Goal: Task Accomplishment & Management: Use online tool/utility

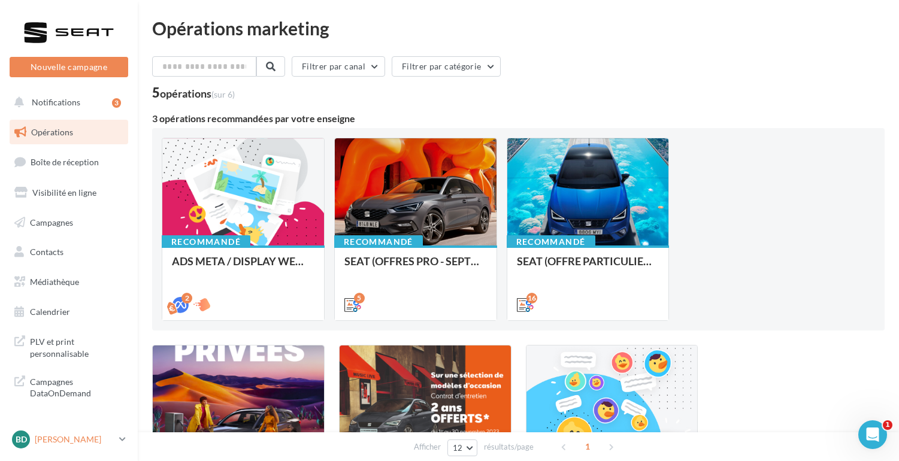
click at [110, 436] on p "[PERSON_NAME]" at bounding box center [75, 440] width 80 height 12
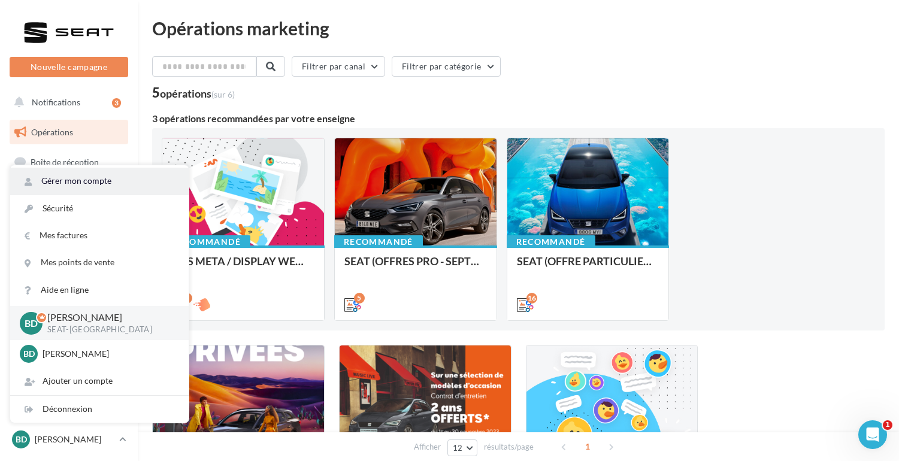
click at [96, 185] on link "Gérer mon compte" at bounding box center [99, 181] width 179 height 27
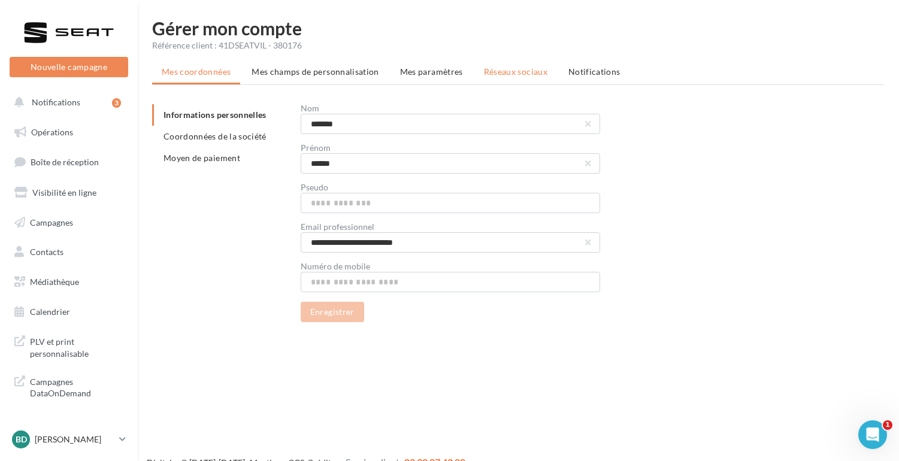
click at [496, 76] on span "Réseaux sociaux" at bounding box center [516, 72] width 64 height 10
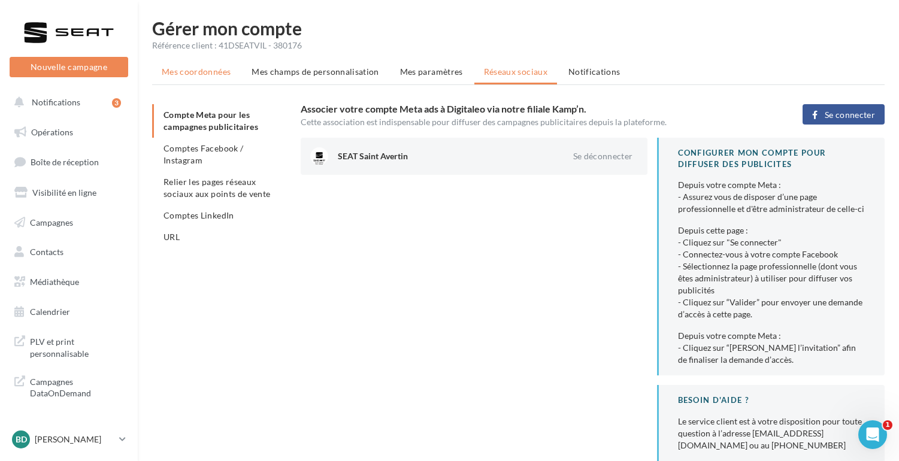
click at [209, 74] on span "Mes coordonnées" at bounding box center [196, 72] width 69 height 10
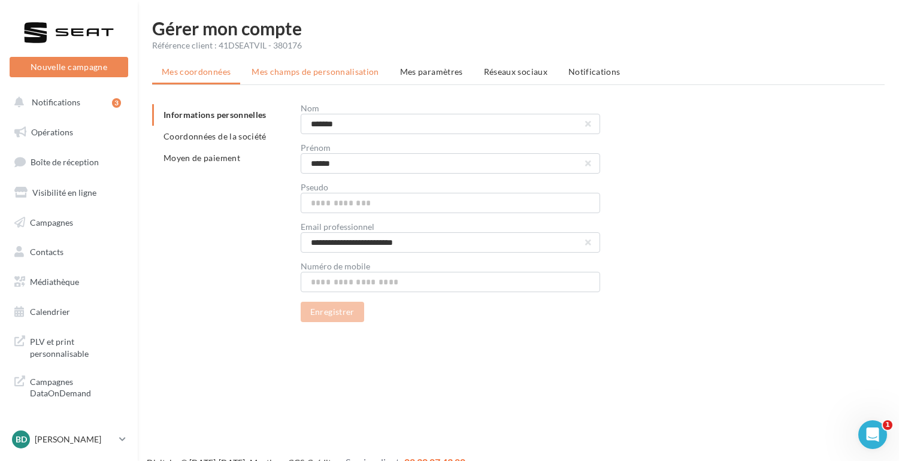
click at [300, 71] on span "Mes champs de personnalisation" at bounding box center [316, 72] width 128 height 10
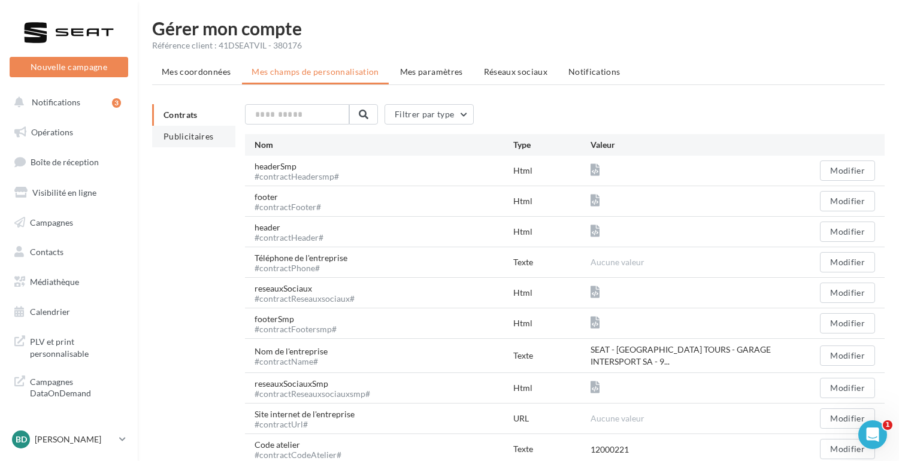
click at [177, 144] on li "Publicitaires" at bounding box center [193, 137] width 83 height 22
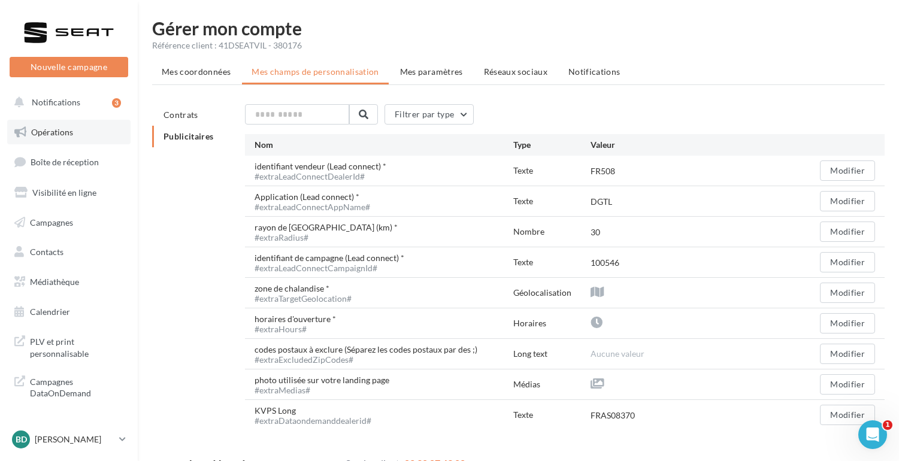
click at [52, 131] on span "Opérations" at bounding box center [52, 132] width 42 height 10
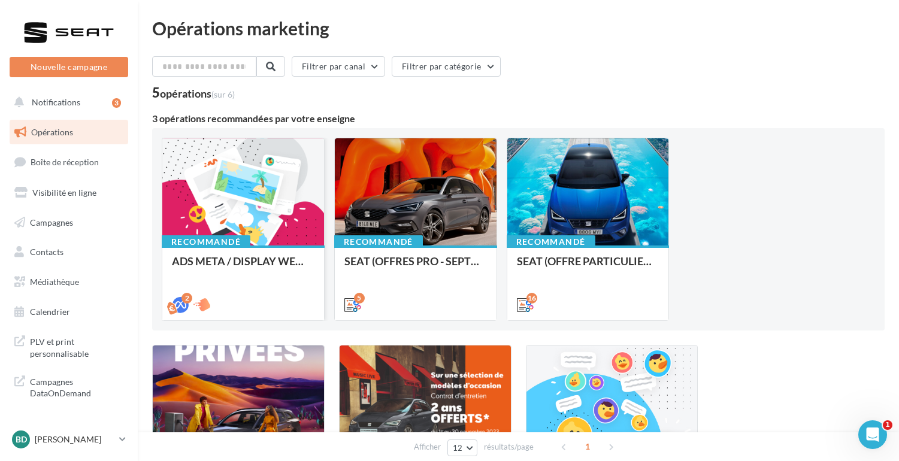
click at [244, 191] on div at bounding box center [243, 192] width 162 height 108
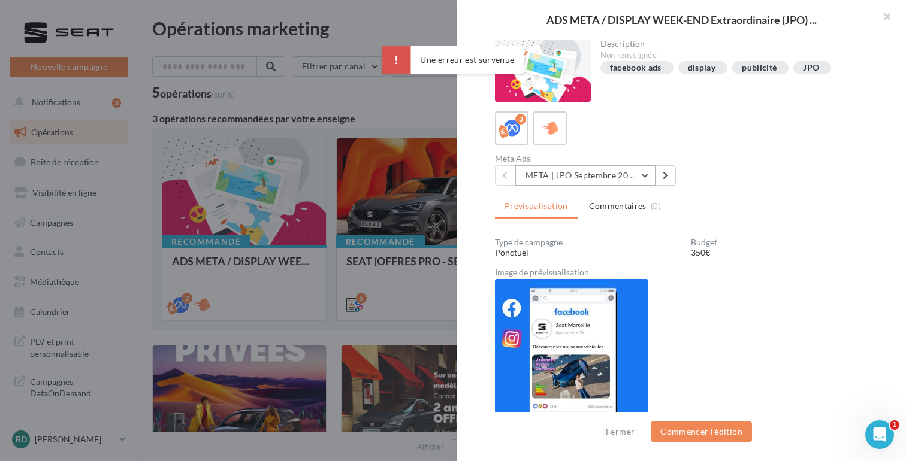
click at [644, 173] on button "META | JPO Septembre 2025 - Lead Ads" at bounding box center [585, 175] width 140 height 20
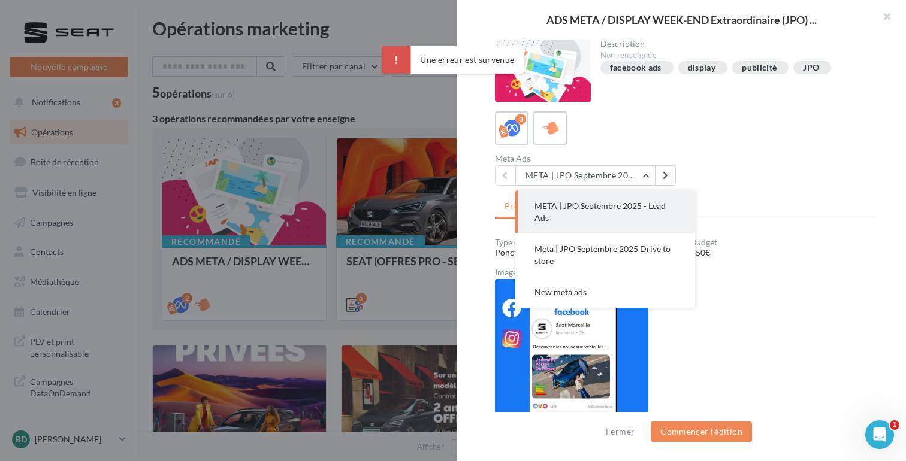
click at [609, 207] on span "META | JPO Septembre 2025 - Lead Ads" at bounding box center [600, 212] width 131 height 22
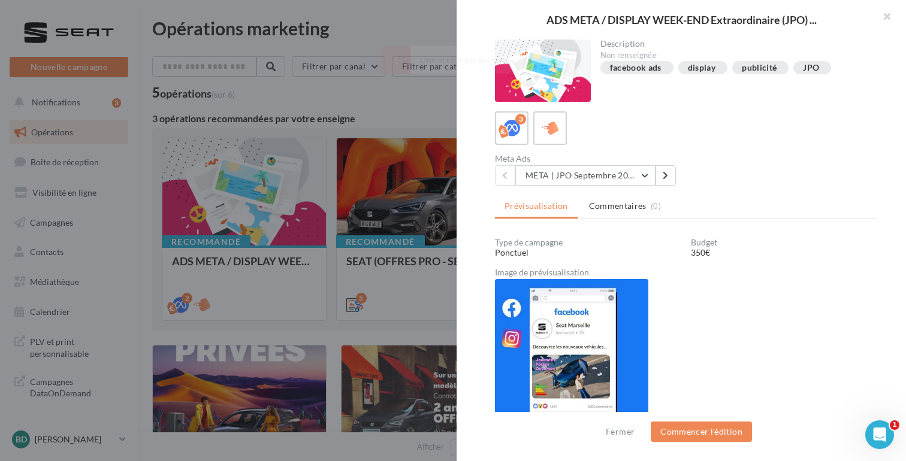
scroll to position [1, 0]
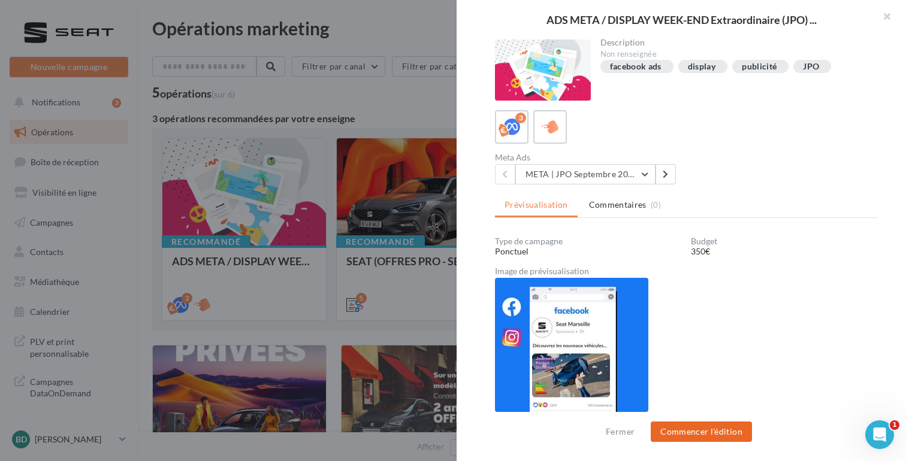
click at [707, 430] on button "Commencer l'édition" at bounding box center [701, 432] width 101 height 20
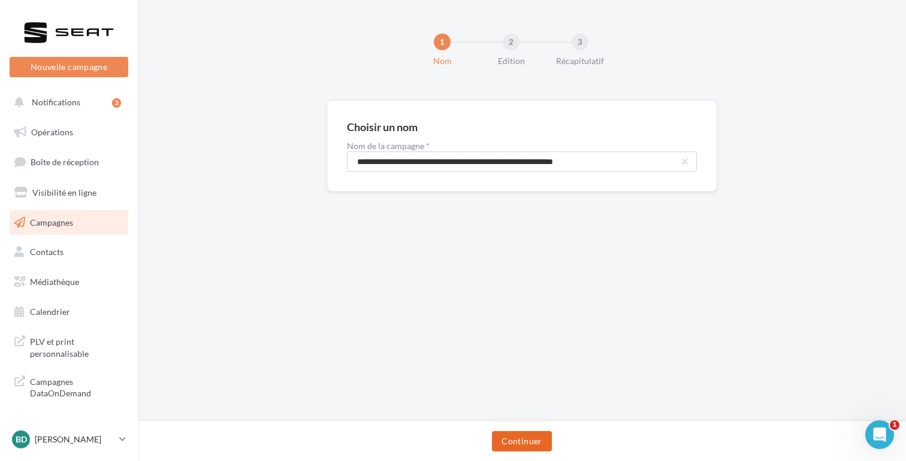
click at [528, 436] on button "Continuer" at bounding box center [521, 441] width 59 height 20
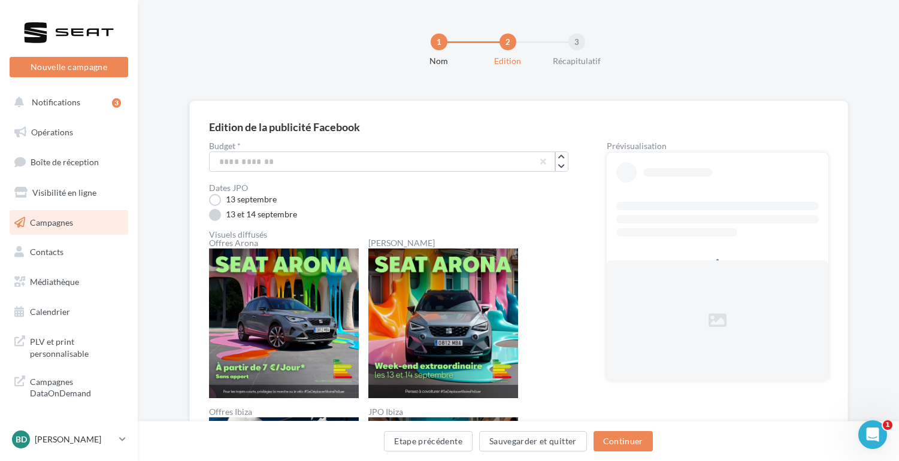
click at [273, 210] on label "13 et 14 septembre" at bounding box center [253, 215] width 88 height 12
click at [620, 442] on button "Continuer" at bounding box center [623, 441] width 59 height 20
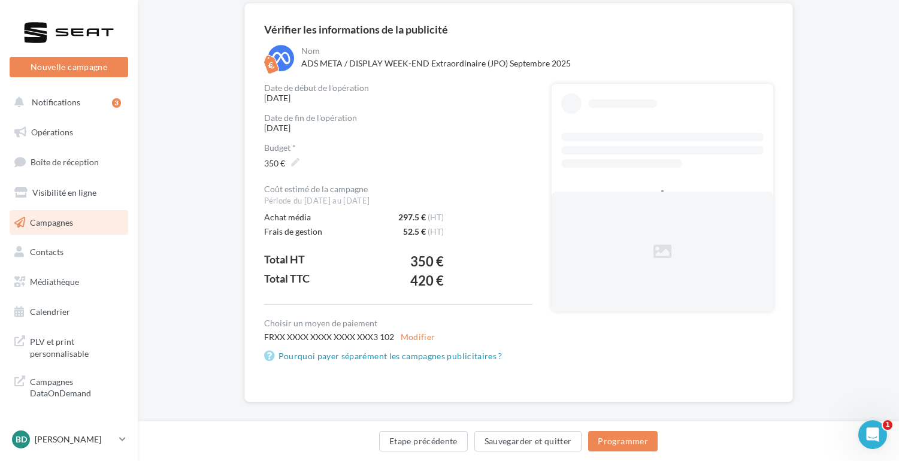
scroll to position [103, 0]
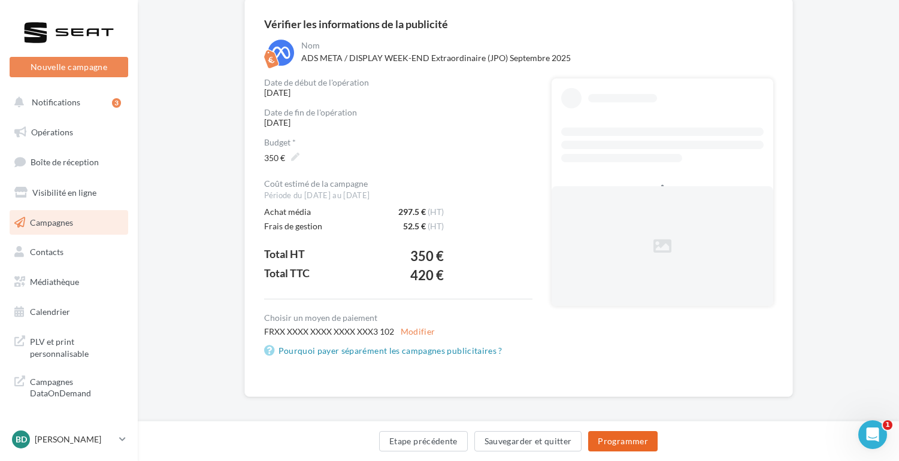
click at [623, 439] on button "Programmer" at bounding box center [623, 441] width 70 height 20
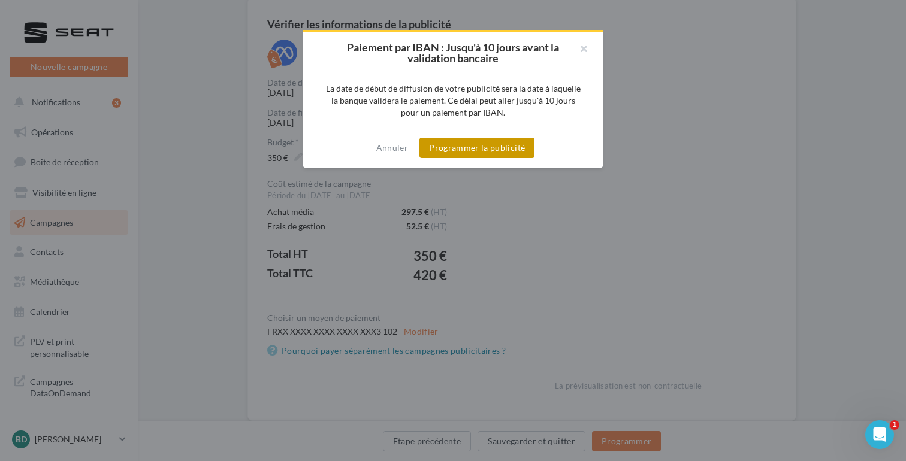
click at [479, 145] on button "Programmer la publicité" at bounding box center [476, 148] width 115 height 20
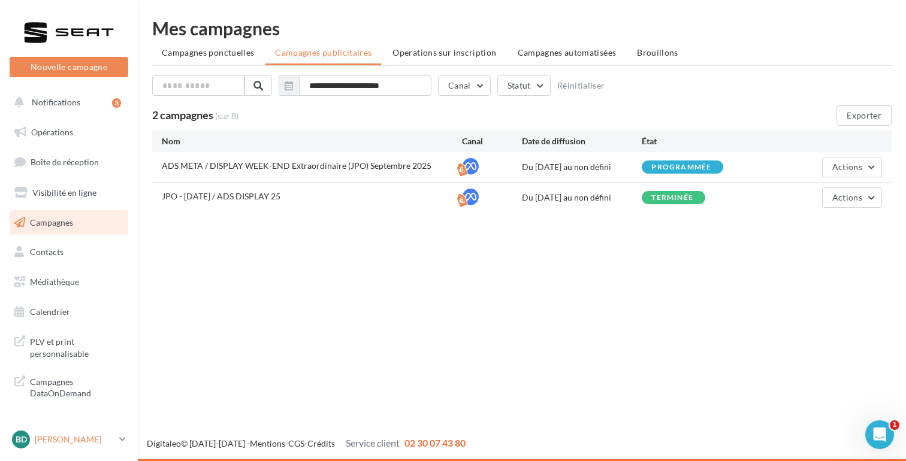
click at [74, 439] on p "[PERSON_NAME]" at bounding box center [75, 440] width 80 height 12
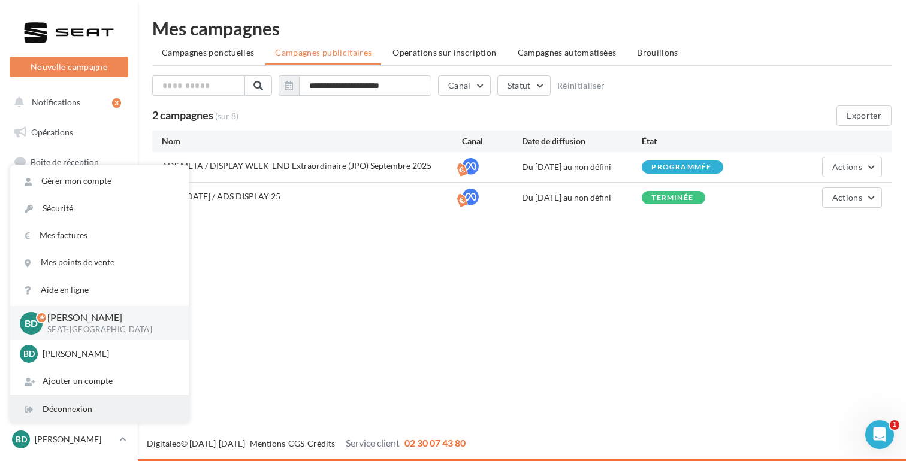
click at [76, 409] on div "Déconnexion" at bounding box center [99, 409] width 179 height 27
